Goal: Task Accomplishment & Management: Manage account settings

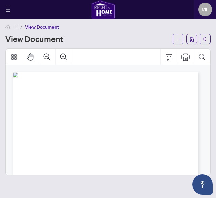
scroll to position [80, 0]
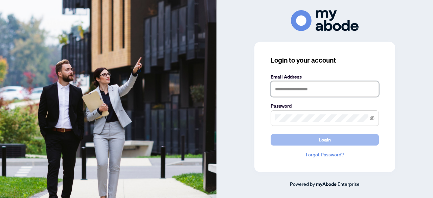
type input "**********"
click at [327, 141] on span "Login" at bounding box center [325, 139] width 12 height 11
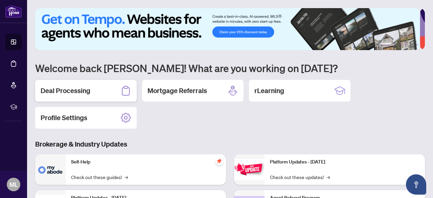
click at [88, 89] on h2 "Deal Processing" at bounding box center [66, 90] width 50 height 9
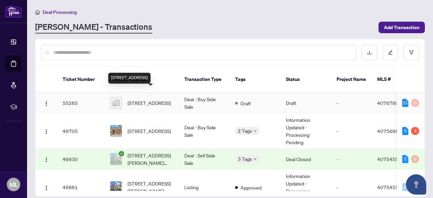
click at [145, 99] on span "[STREET_ADDRESS]" at bounding box center [149, 102] width 43 height 7
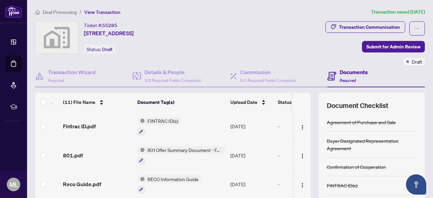
drag, startPoint x: 193, startPoint y: 67, endPoint x: 276, endPoint y: 60, distance: 82.9
click at [193, 67] on div "Details & People 3/3 Required Fields Completed" at bounding box center [181, 76] width 97 height 22
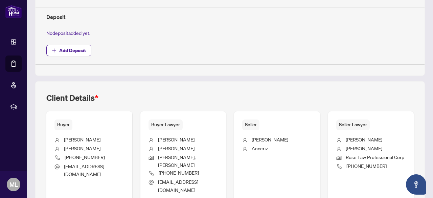
type input "**********"
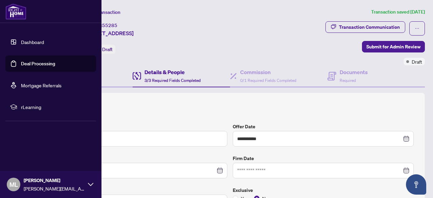
click at [27, 40] on link "Dashboard" at bounding box center [32, 42] width 23 height 6
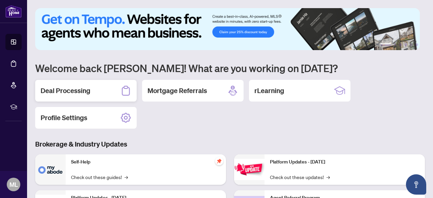
click at [78, 93] on h2 "Deal Processing" at bounding box center [66, 90] width 50 height 9
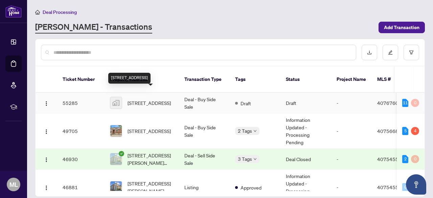
click at [143, 99] on span "[STREET_ADDRESS]" at bounding box center [149, 102] width 43 height 7
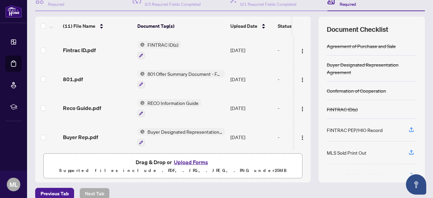
scroll to position [85, 0]
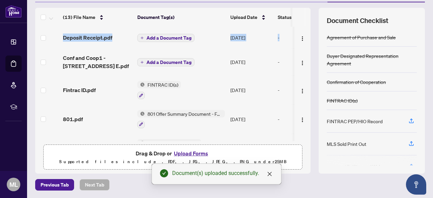
drag, startPoint x: 306, startPoint y: 45, endPoint x: 308, endPoint y: 11, distance: 33.9
click at [308, 11] on div "(13) File Name Document Tag(s) Upload Date Status (13) File Name Document Tag(s…" at bounding box center [230, 91] width 390 height 166
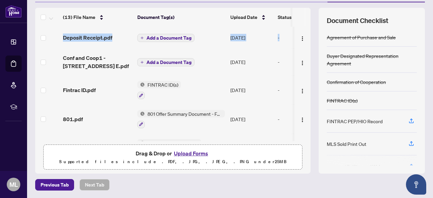
scroll to position [0, 0]
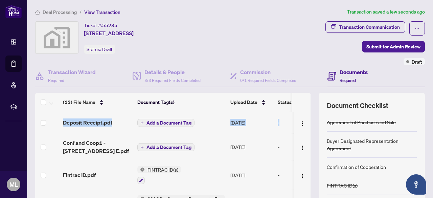
click at [158, 121] on span "Add a Document Tag" at bounding box center [169, 123] width 45 height 5
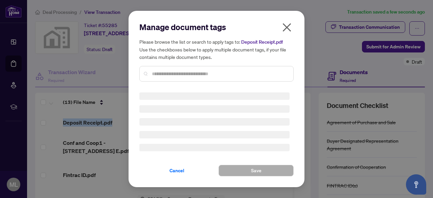
click at [169, 73] on div "Manage document tags Please browse the list or search to apply tags to: Deposit…" at bounding box center [216, 54] width 154 height 65
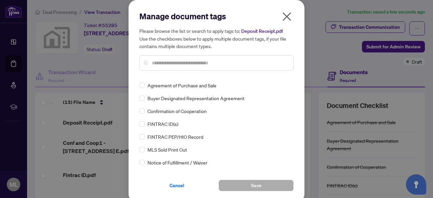
click at [168, 66] on div at bounding box center [216, 63] width 154 height 16
click at [164, 65] on input "text" at bounding box center [220, 62] width 136 height 7
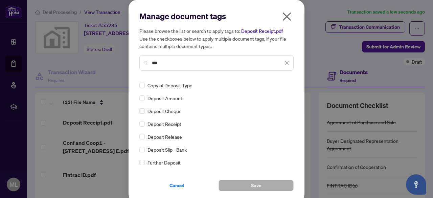
type input "***"
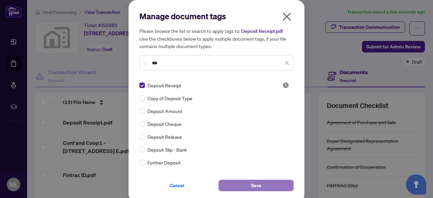
click at [255, 186] on span "Save" at bounding box center [256, 185] width 10 height 11
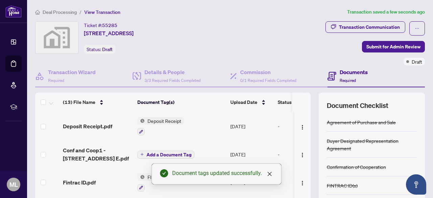
click at [151, 156] on span "Add a Document Tag" at bounding box center [169, 154] width 45 height 5
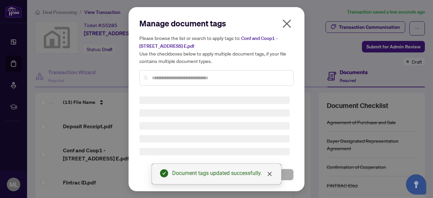
click at [170, 81] on div "Manage document tags Please browse the list or search to apply tags to: Conf an…" at bounding box center [216, 54] width 154 height 73
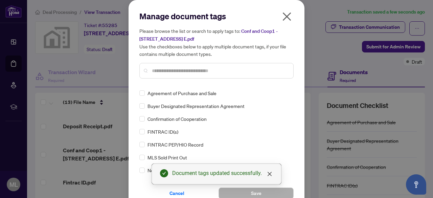
click at [170, 81] on div "Manage document tags Please browse the list or search to apply tags to: Conf an…" at bounding box center [216, 47] width 154 height 73
click at [167, 66] on div at bounding box center [216, 71] width 154 height 16
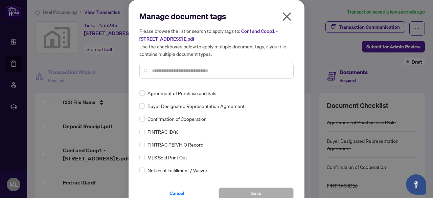
click at [157, 68] on input "text" at bounding box center [220, 70] width 136 height 7
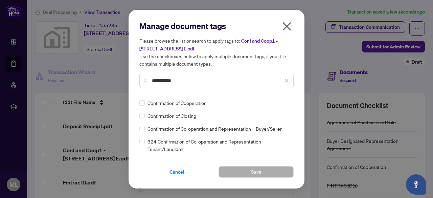
type input "**********"
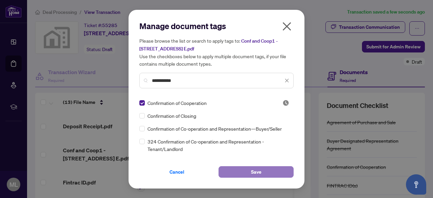
click at [254, 171] on span "Save" at bounding box center [256, 172] width 10 height 11
